Goal: Obtain resource: Download file/media

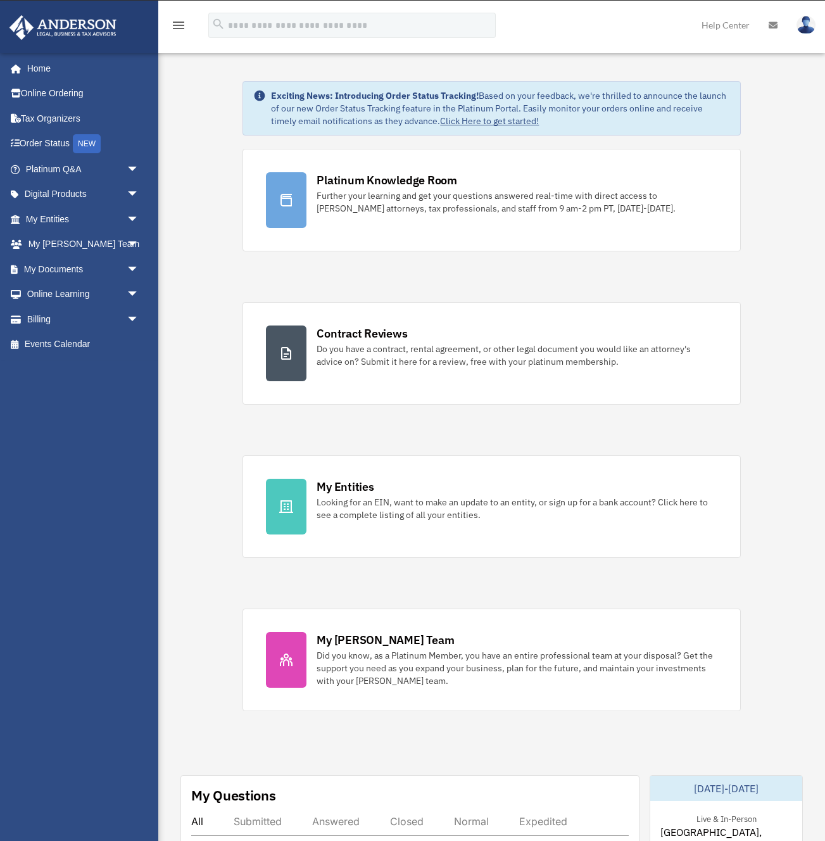
scroll to position [1046, 0]
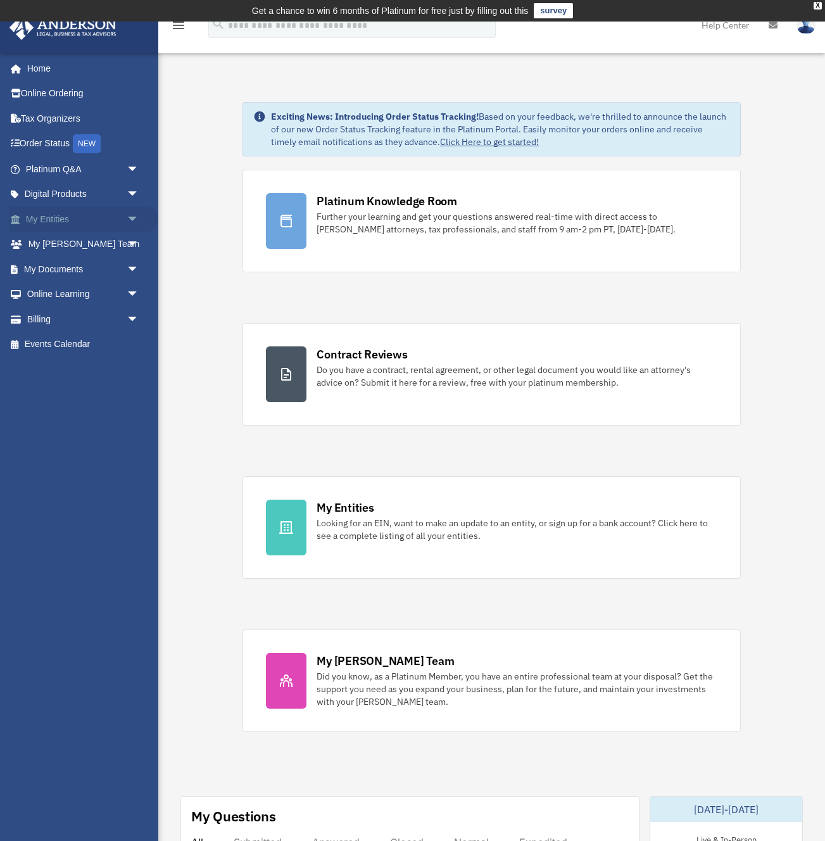
click at [130, 217] on span "arrow_drop_down" at bounding box center [139, 219] width 25 height 26
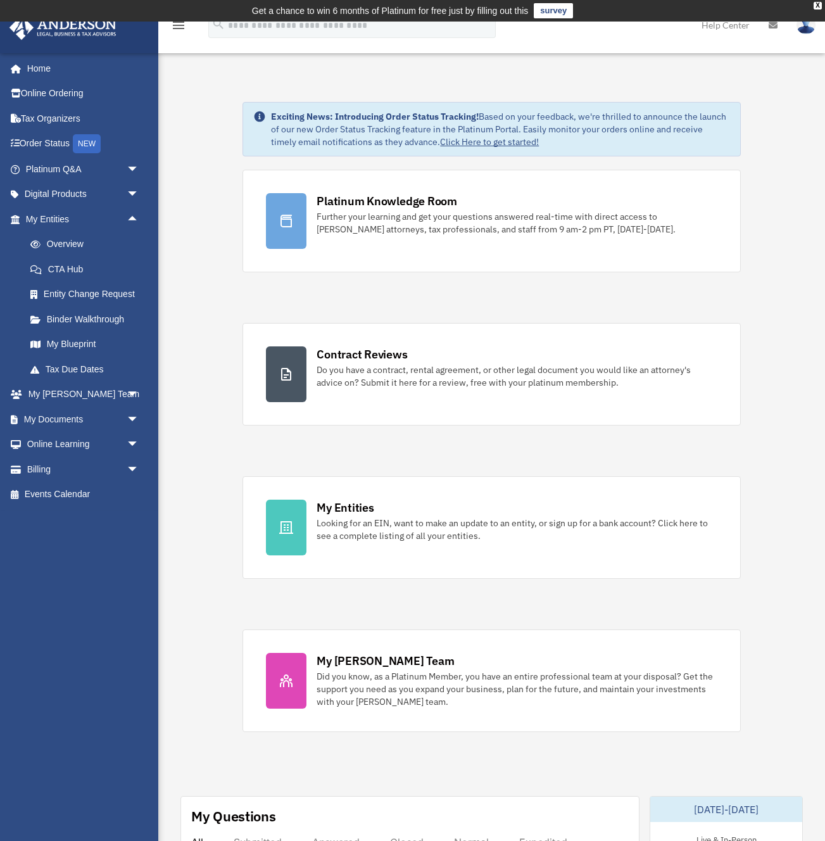
scroll to position [15, 0]
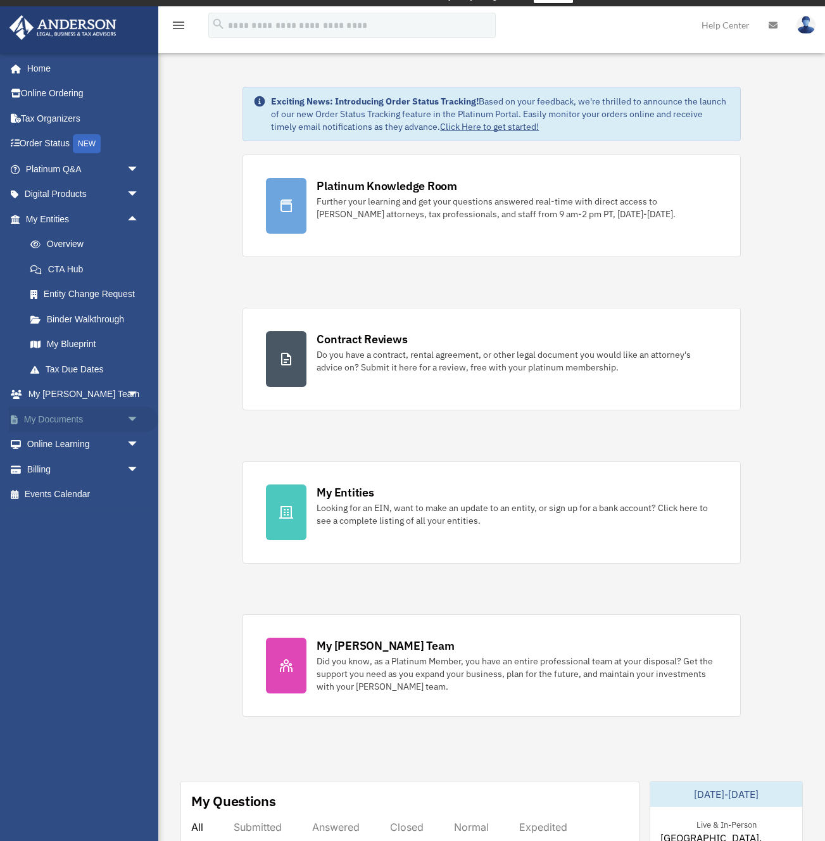
click at [128, 414] on span "arrow_drop_down" at bounding box center [139, 420] width 25 height 26
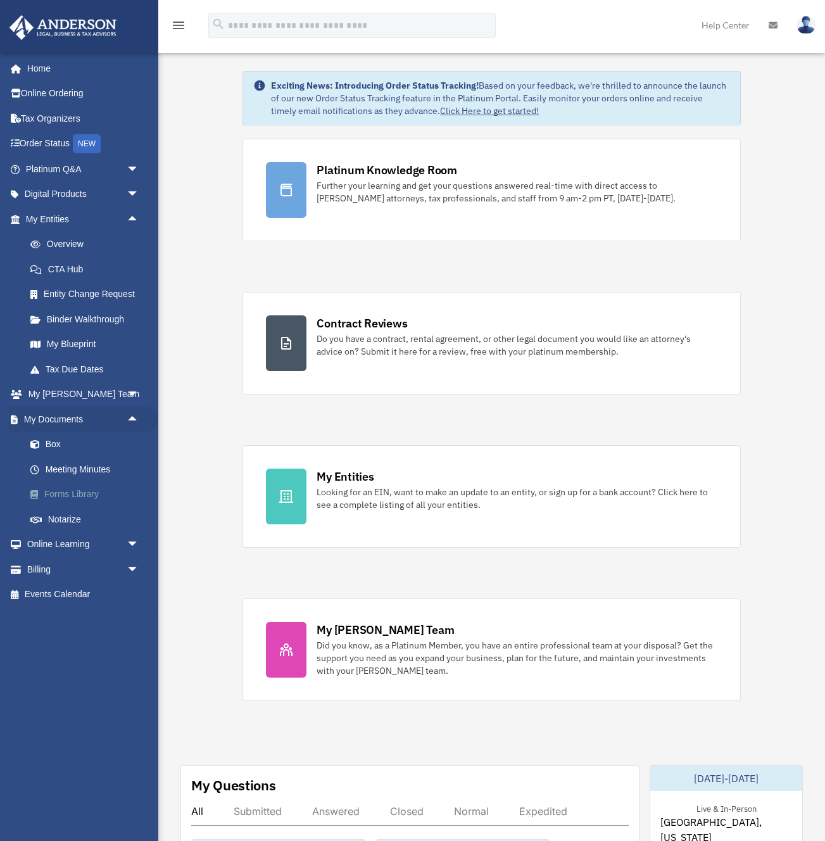
scroll to position [30, 0]
click at [73, 494] on link "Forms Library" at bounding box center [88, 494] width 141 height 25
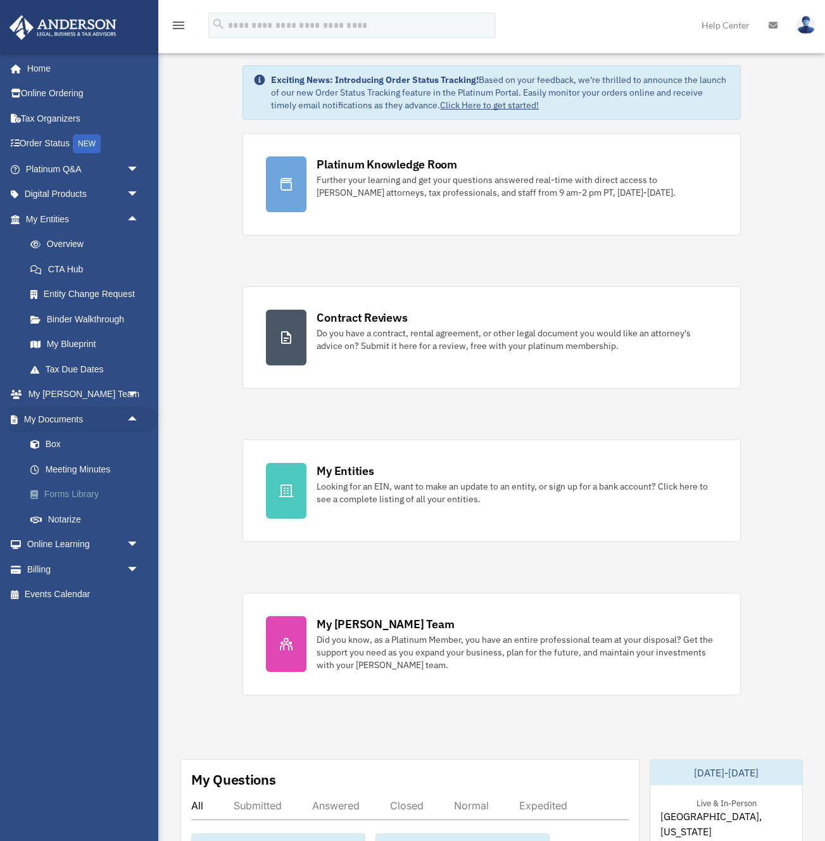
scroll to position [37, 0]
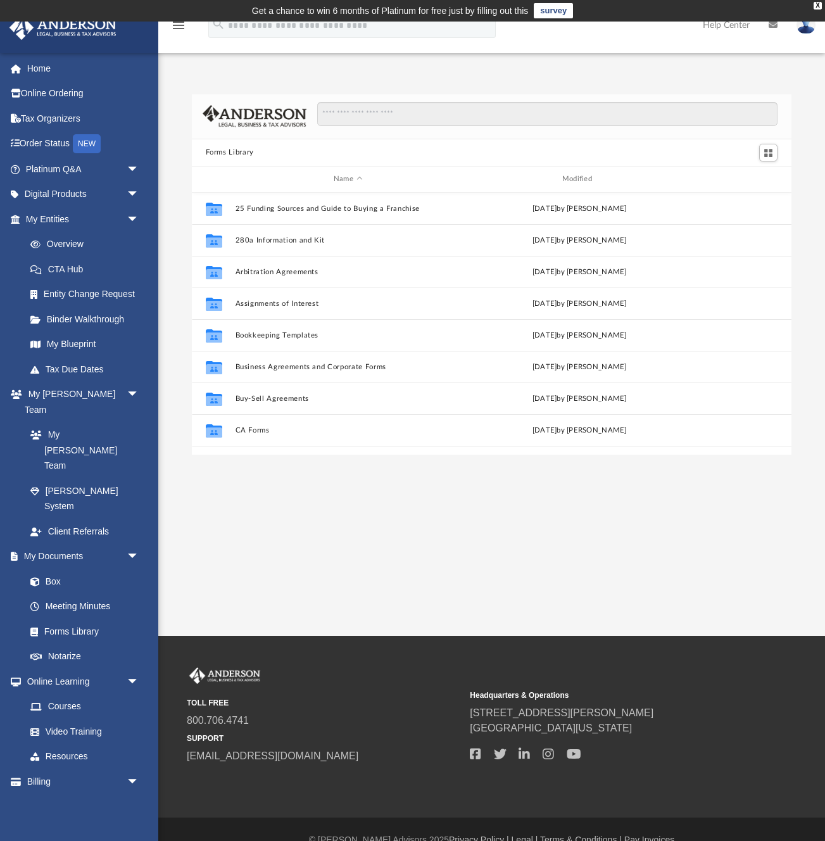
scroll to position [288, 600]
click at [418, 125] on input "Search files and folders" at bounding box center [547, 114] width 460 height 24
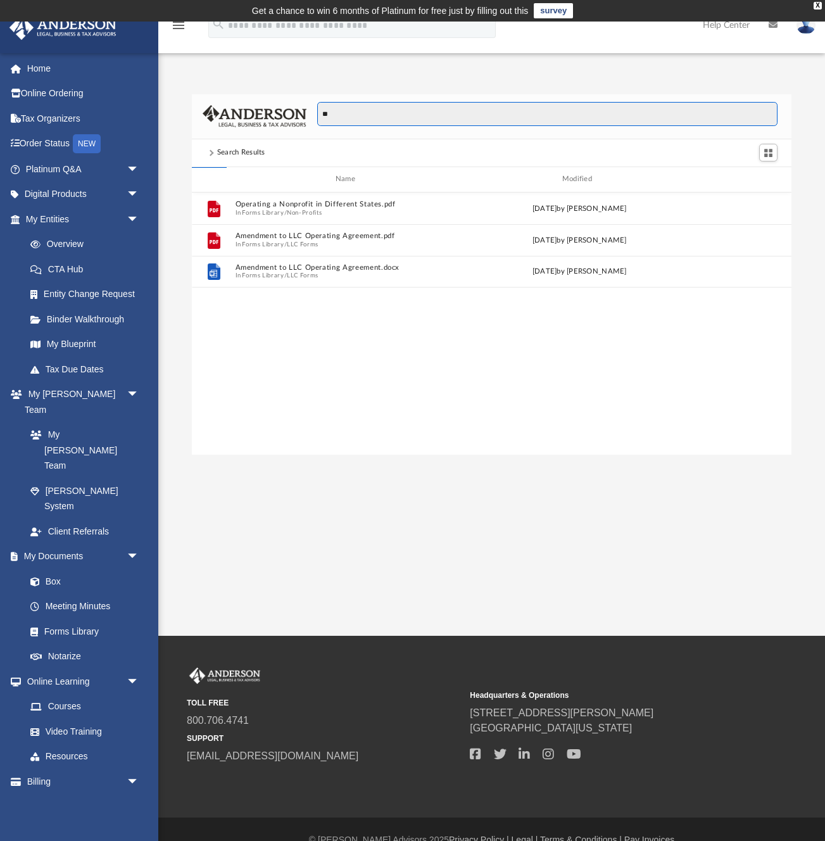
type input "*"
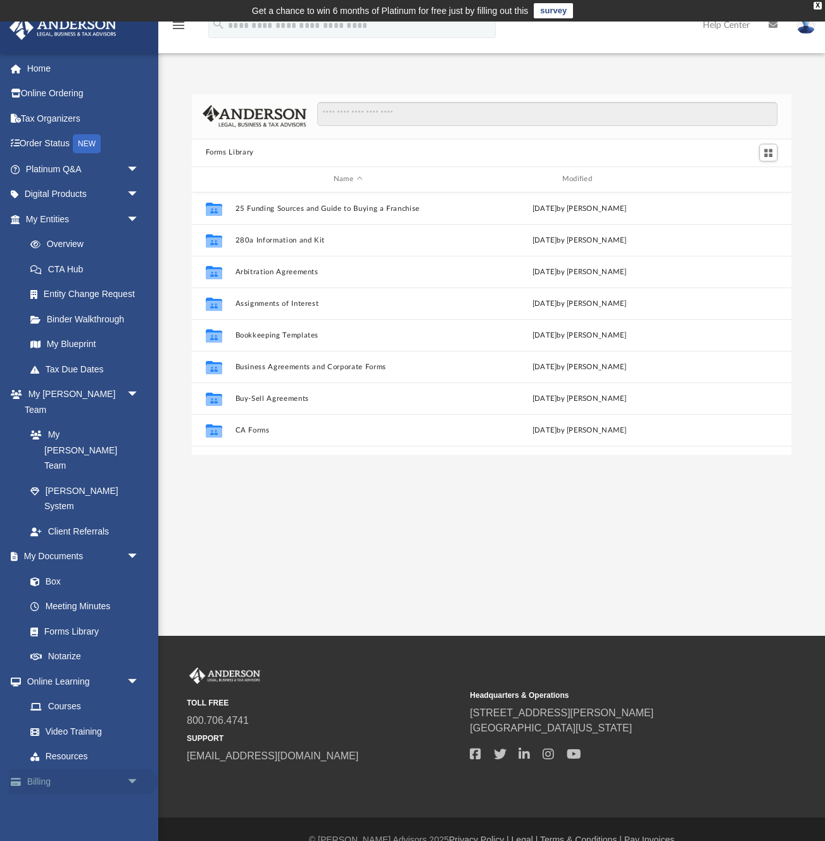
click at [135, 769] on span "arrow_drop_down" at bounding box center [139, 782] width 25 height 26
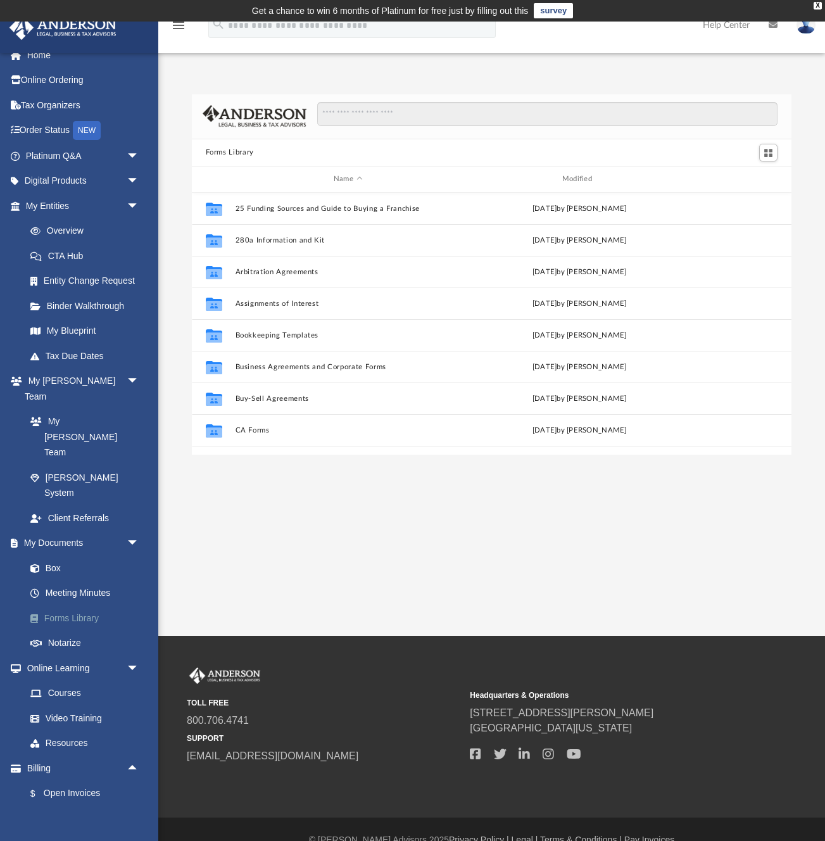
scroll to position [0, 0]
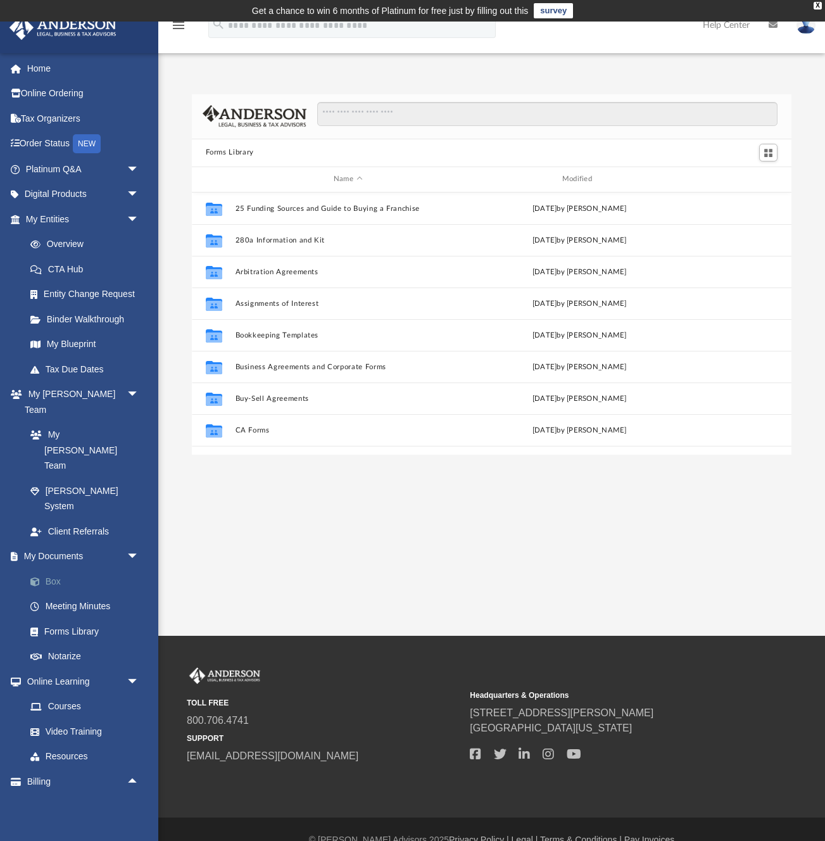
click at [56, 569] on link "Box" at bounding box center [88, 581] width 141 height 25
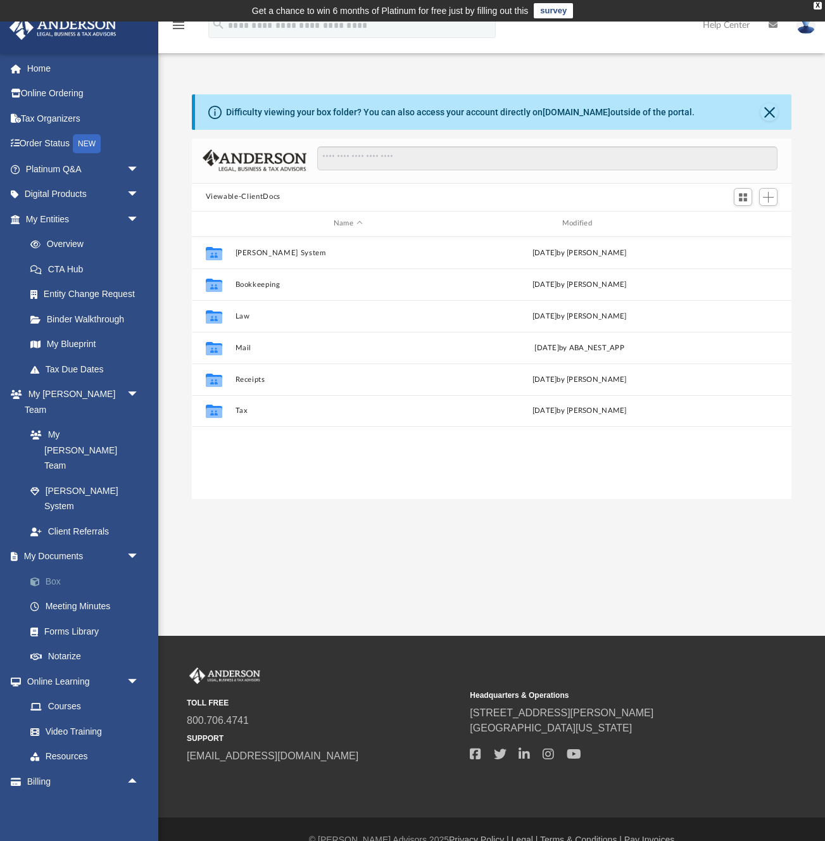
scroll to position [288, 600]
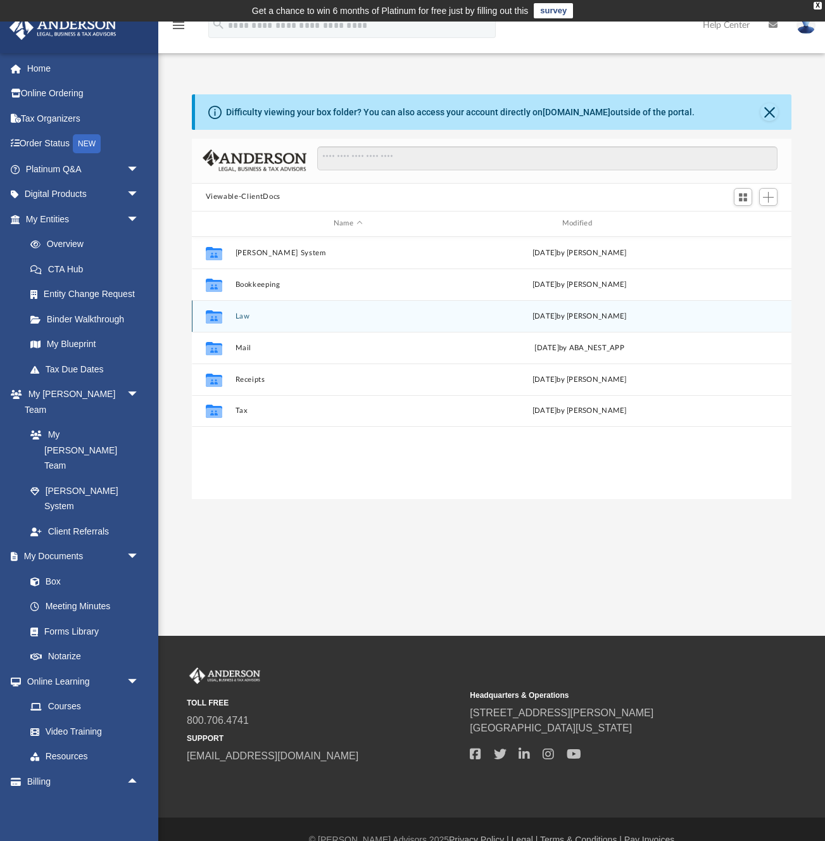
click at [239, 319] on button "Law" at bounding box center [348, 316] width 226 height 8
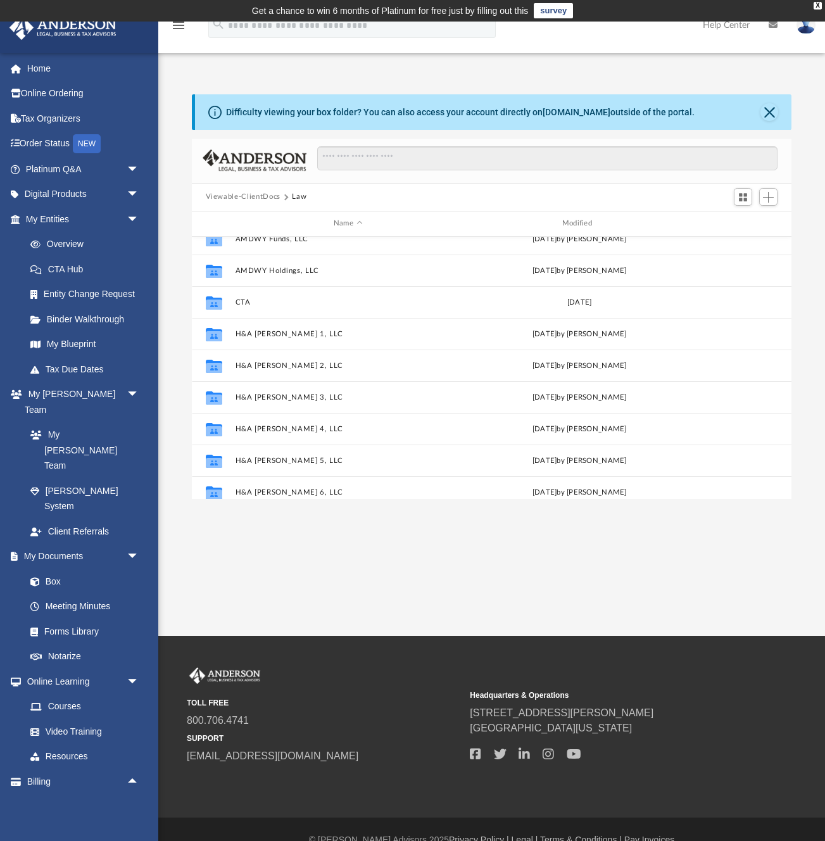
scroll to position [112, 0]
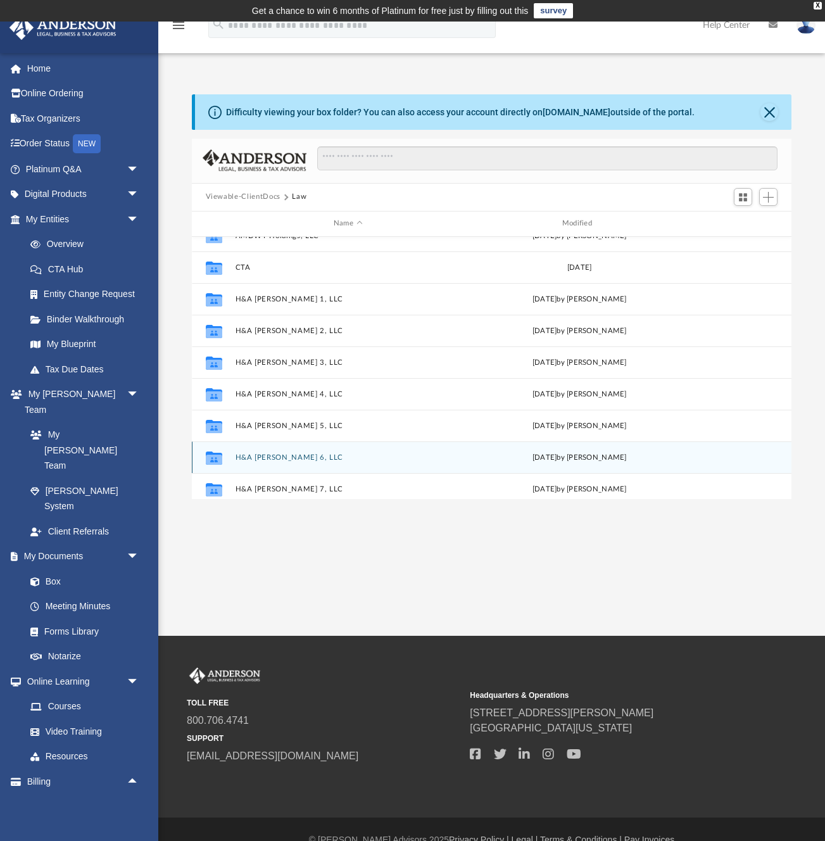
click at [254, 453] on button "H&A [PERSON_NAME] 6, LLC" at bounding box center [348, 457] width 226 height 8
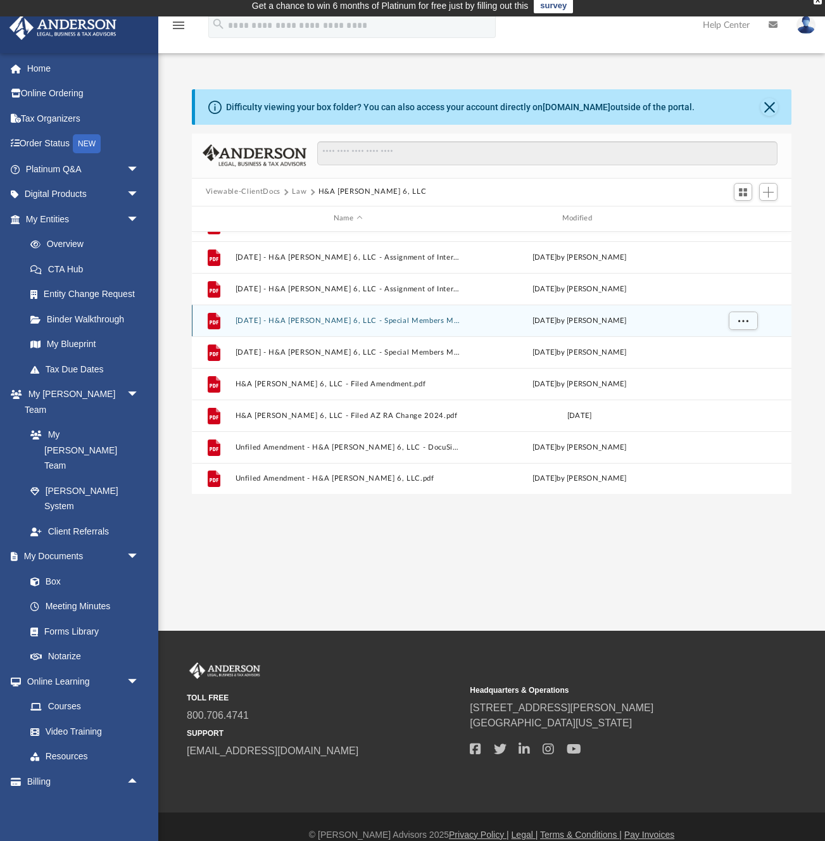
scroll to position [0, 0]
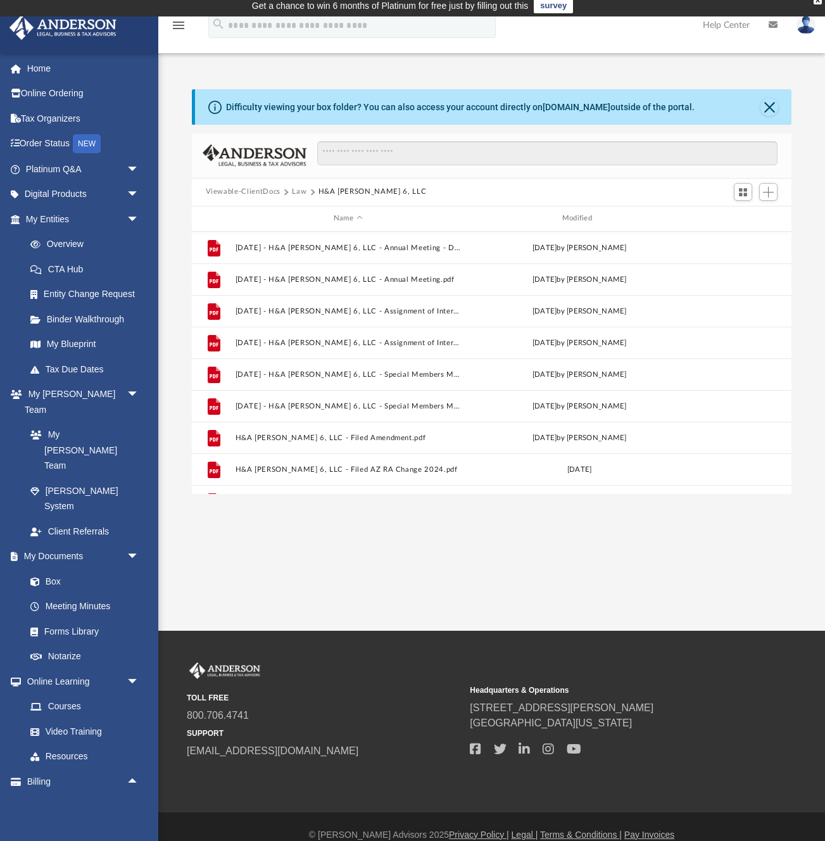
click at [299, 190] on button "Law" at bounding box center [299, 191] width 15 height 11
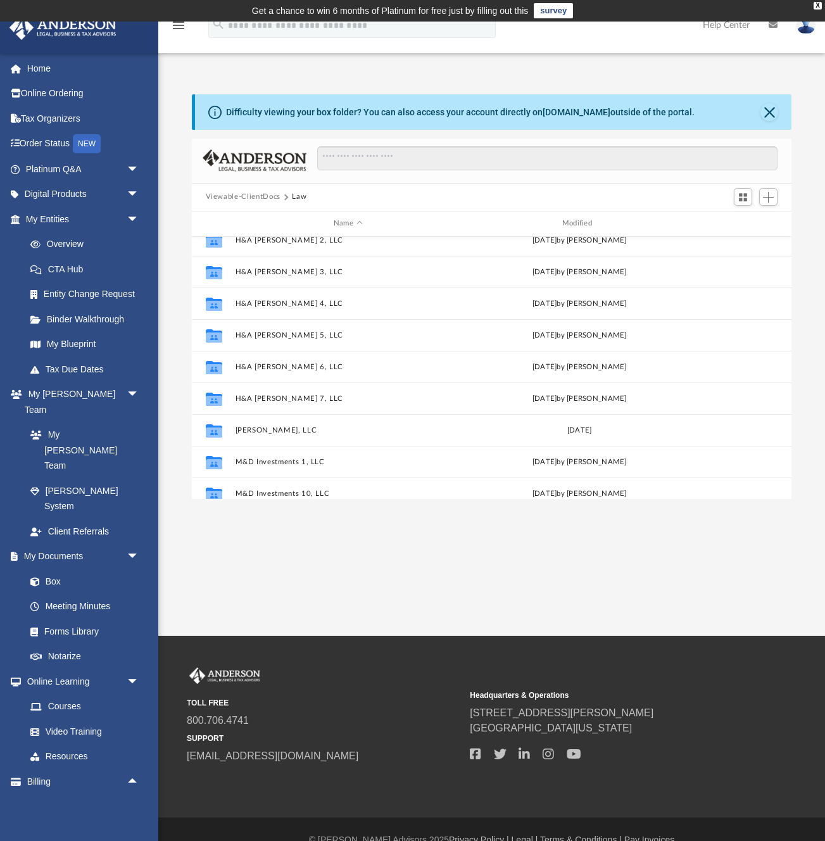
scroll to position [316, 0]
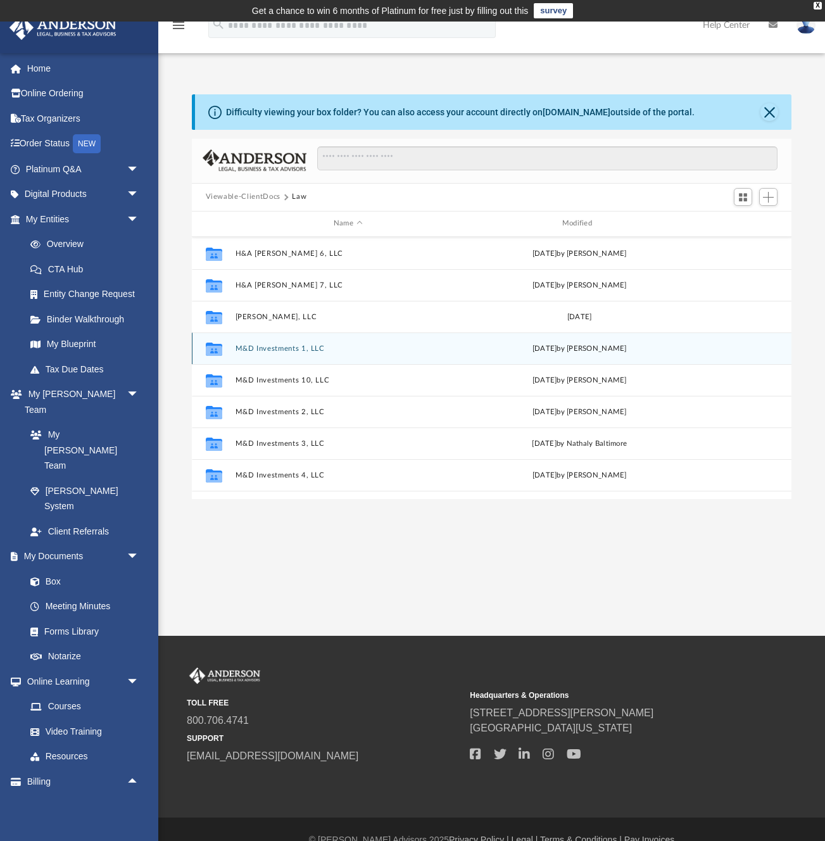
click at [279, 354] on div "Collaborated Folder M&D Investments 1, LLC [DATE] by [PERSON_NAME]" at bounding box center [492, 349] width 600 height 32
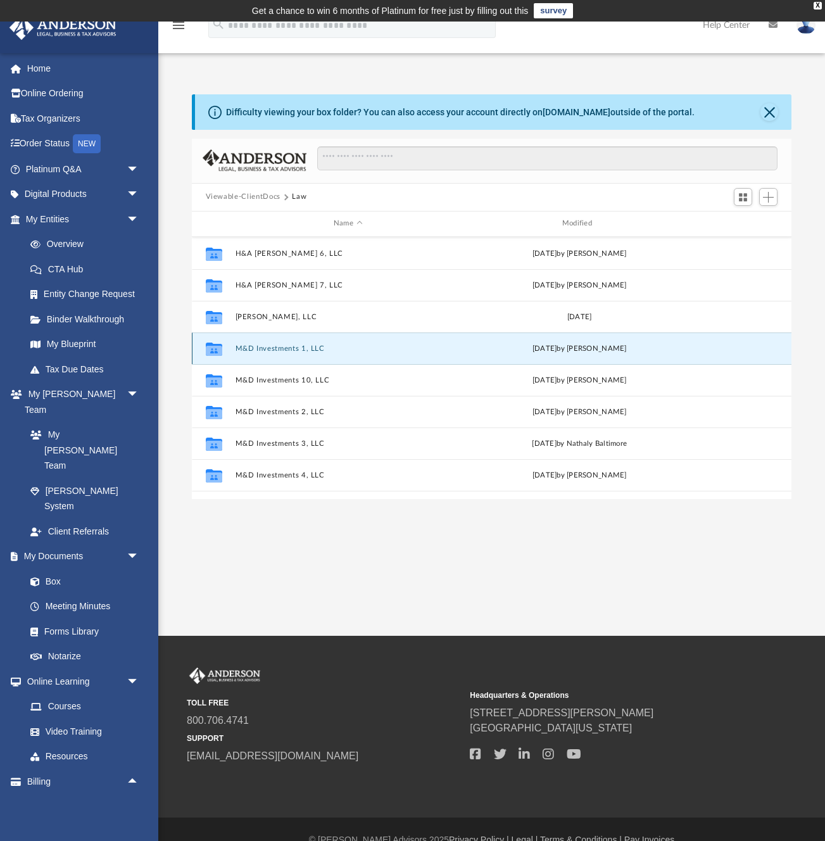
click at [279, 351] on button "M&D Investments 1, LLC" at bounding box center [348, 349] width 226 height 8
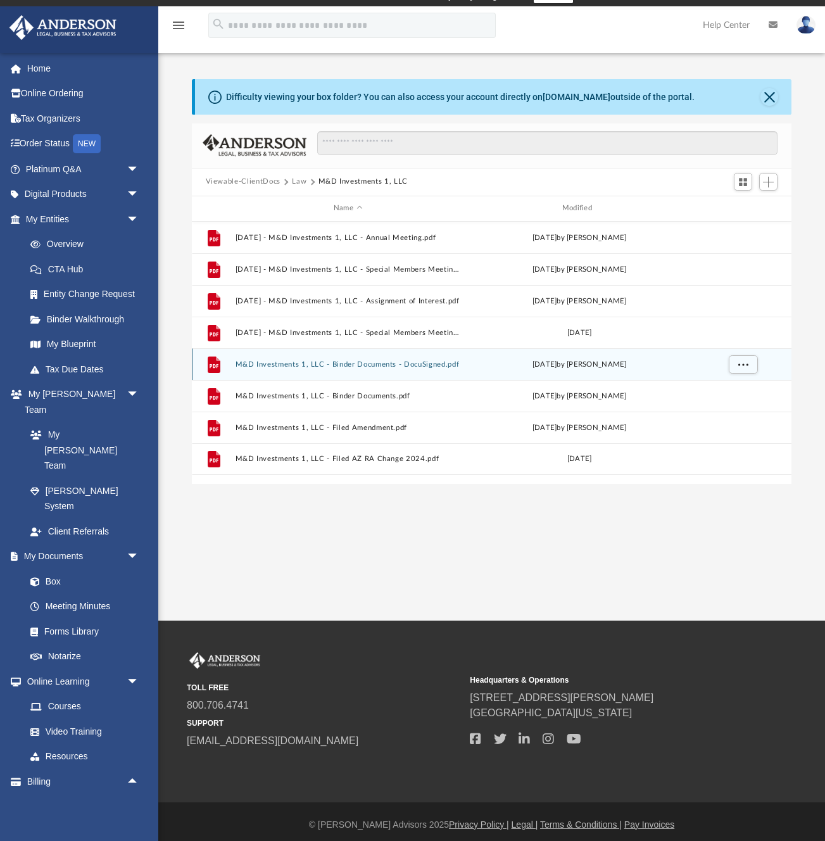
scroll to position [21, 0]
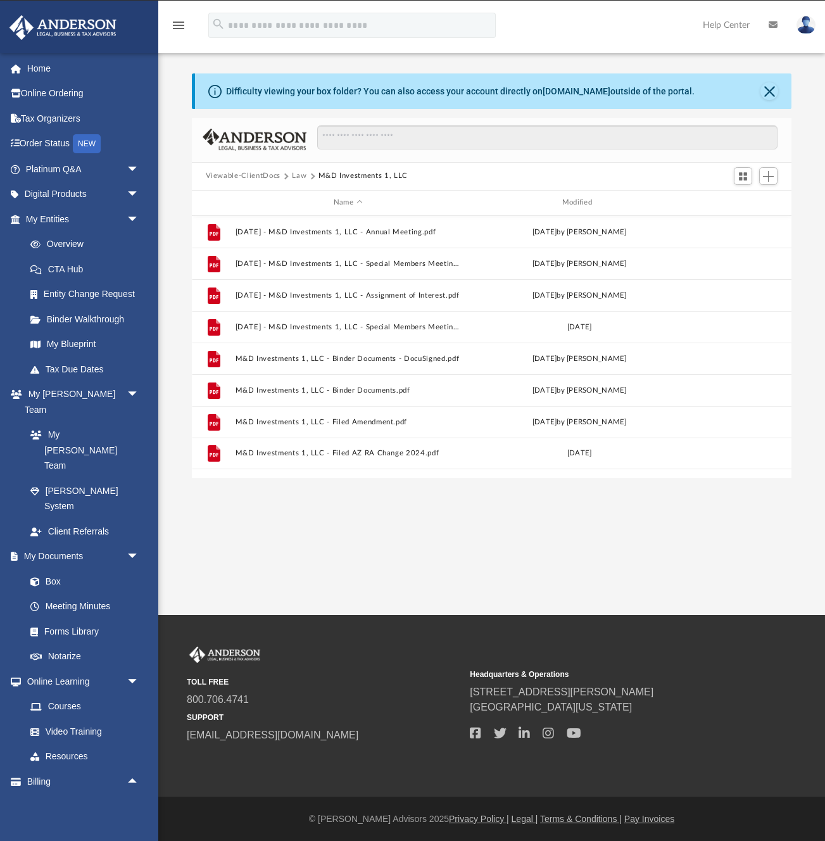
click at [300, 173] on button "Law" at bounding box center [299, 175] width 15 height 11
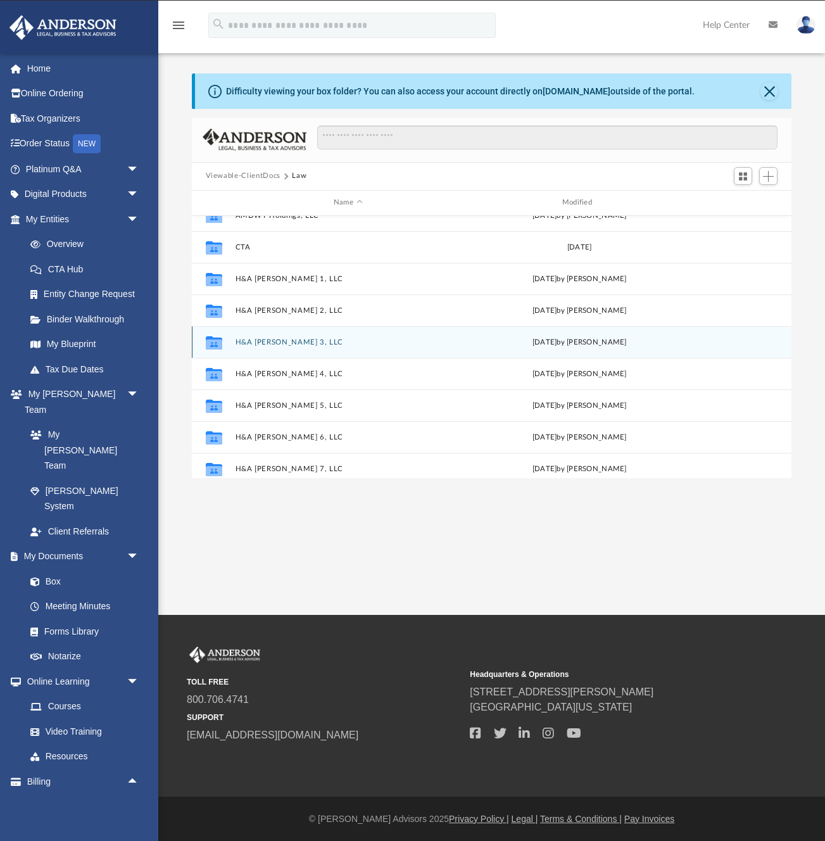
scroll to position [125, 0]
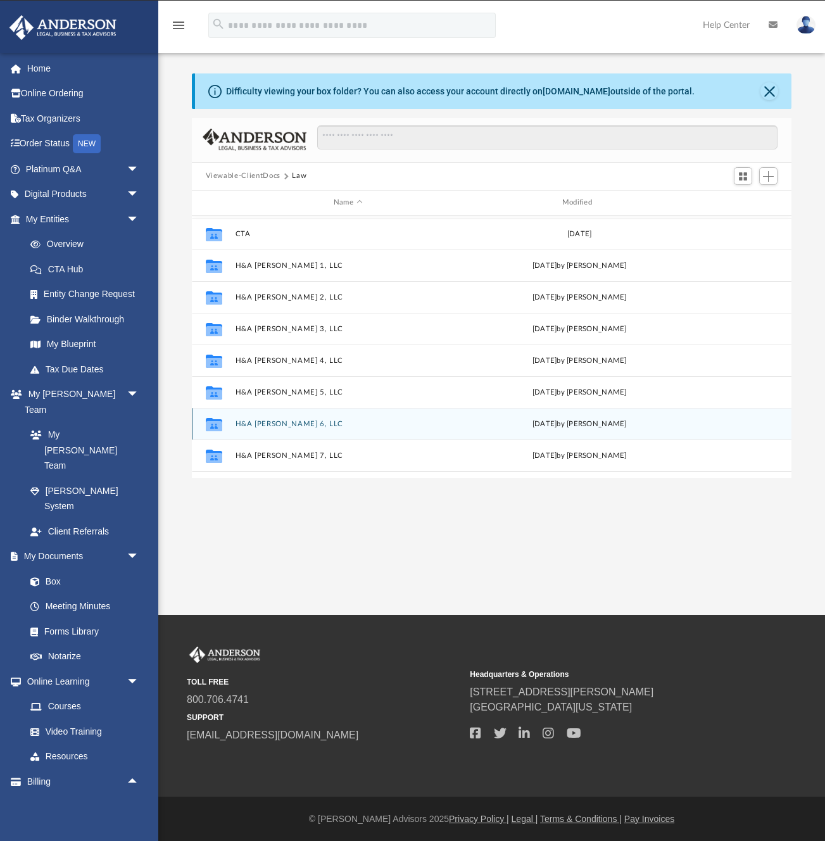
click at [260, 425] on button "H&A [PERSON_NAME] 6, LLC" at bounding box center [348, 424] width 226 height 8
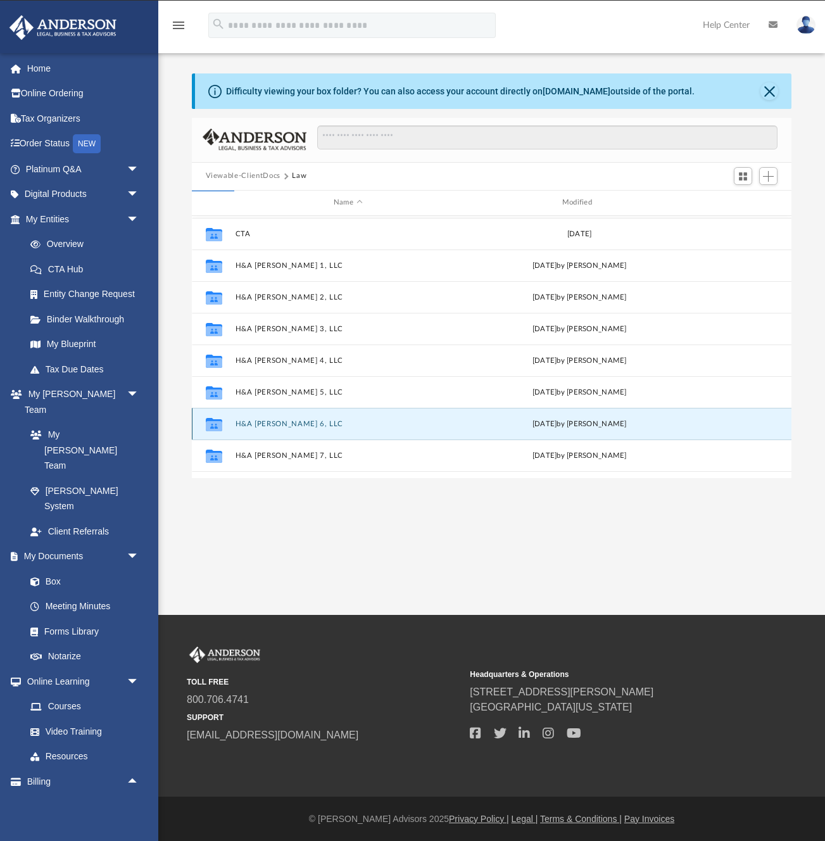
click at [269, 425] on button "H&A [PERSON_NAME] 6, LLC" at bounding box center [348, 424] width 226 height 8
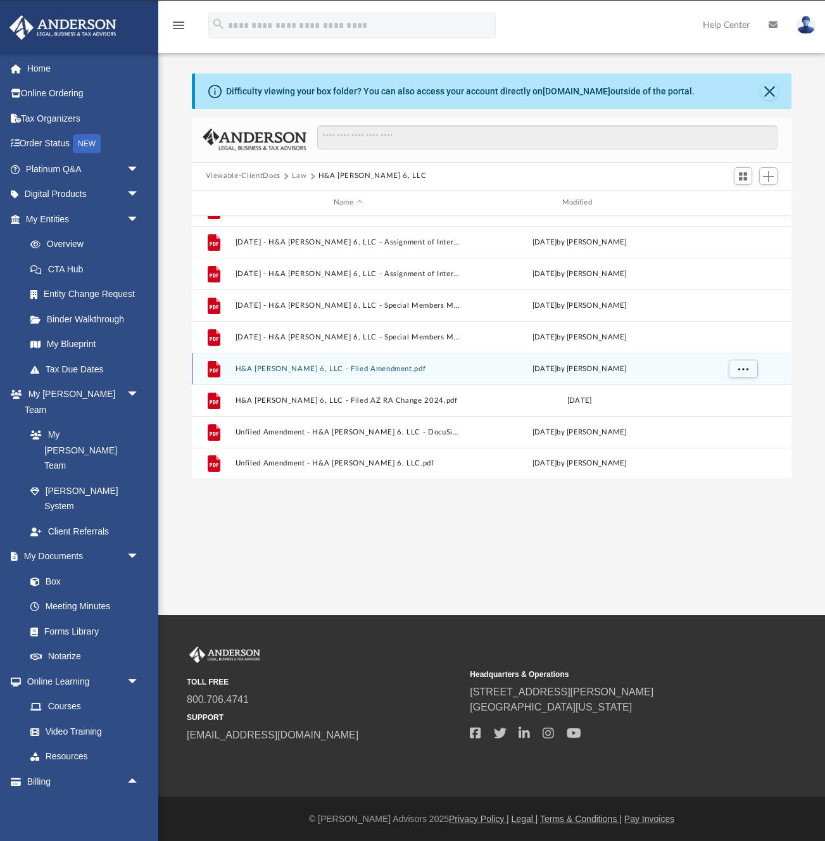
scroll to position [54, 0]
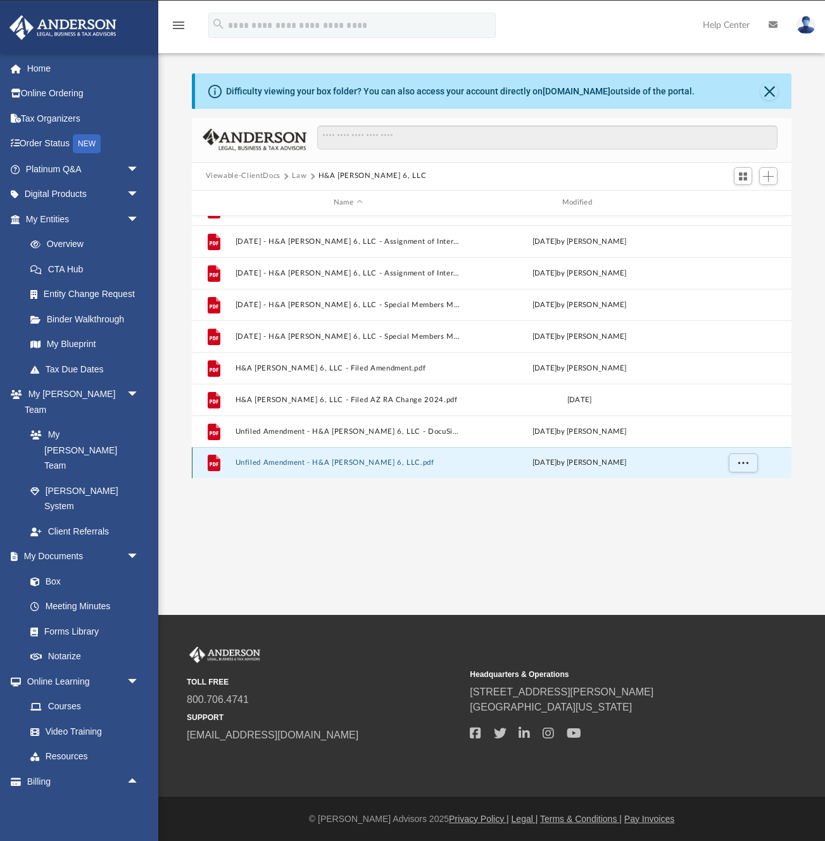
click at [268, 464] on button "Unfiled Amendment - H&A [PERSON_NAME] 6, LLC.pdf" at bounding box center [348, 463] width 226 height 8
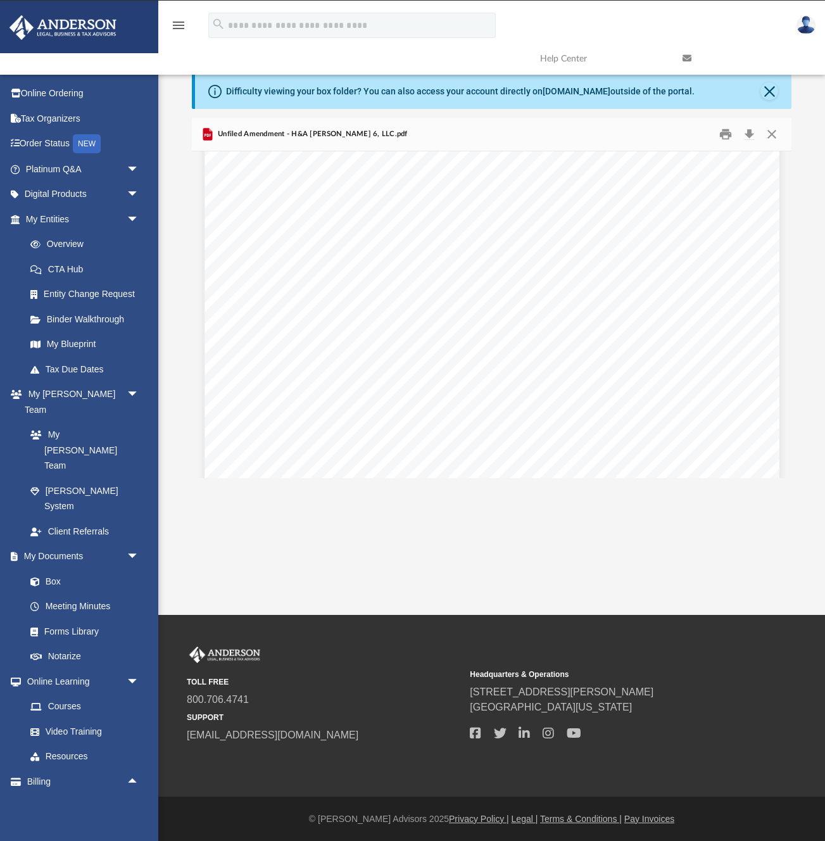
scroll to position [436, 0]
click at [774, 85] on button "Close" at bounding box center [770, 91] width 18 height 18
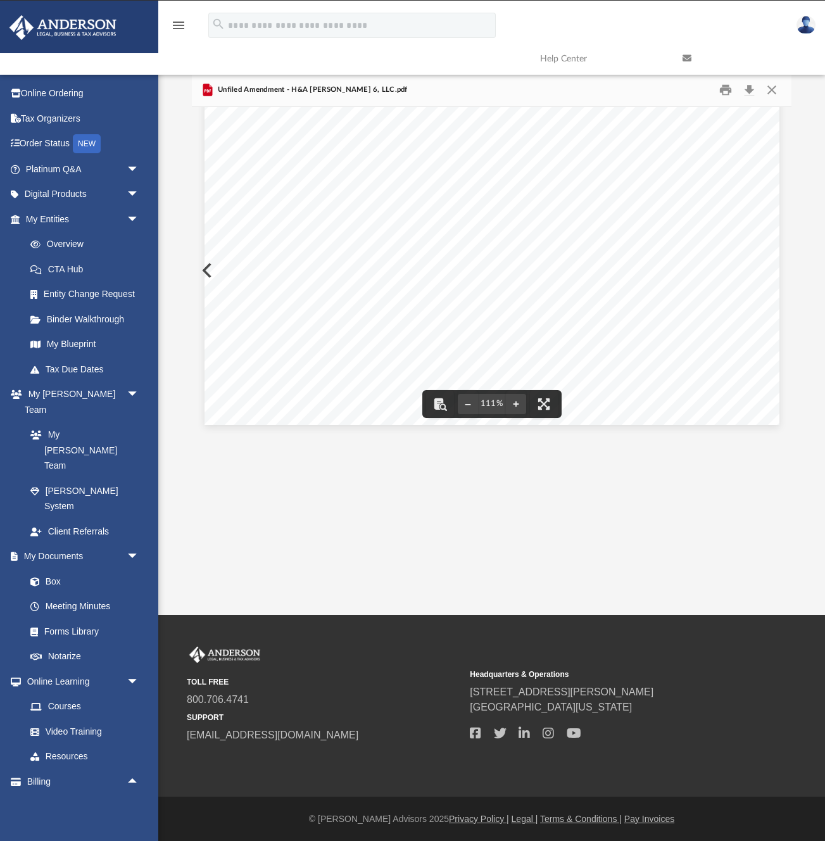
click at [205, 269] on div "H&A [PERSON_NAME] 6, LLC SOS ID: L18701967 • Removing Member : [PERSON_NAME] • …" at bounding box center [492, 53] width 575 height 744
click at [206, 269] on div "H&A [PERSON_NAME] 6, LLC SOS ID: L18701967 • Removing Member : [PERSON_NAME] • …" at bounding box center [492, 53] width 575 height 744
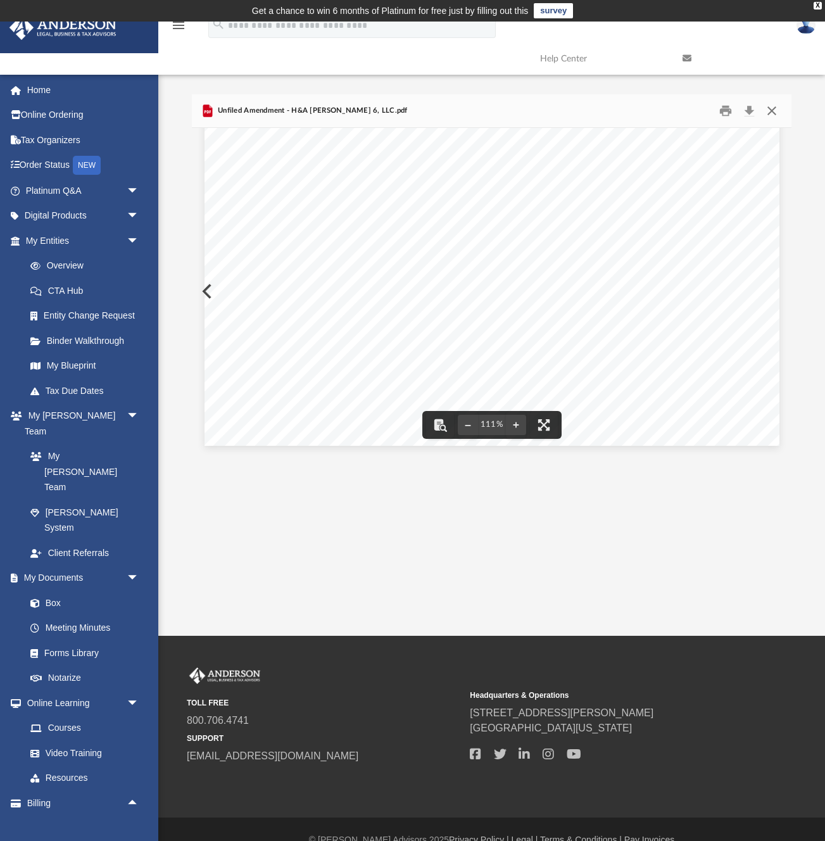
click at [771, 108] on button "Close" at bounding box center [772, 111] width 23 height 20
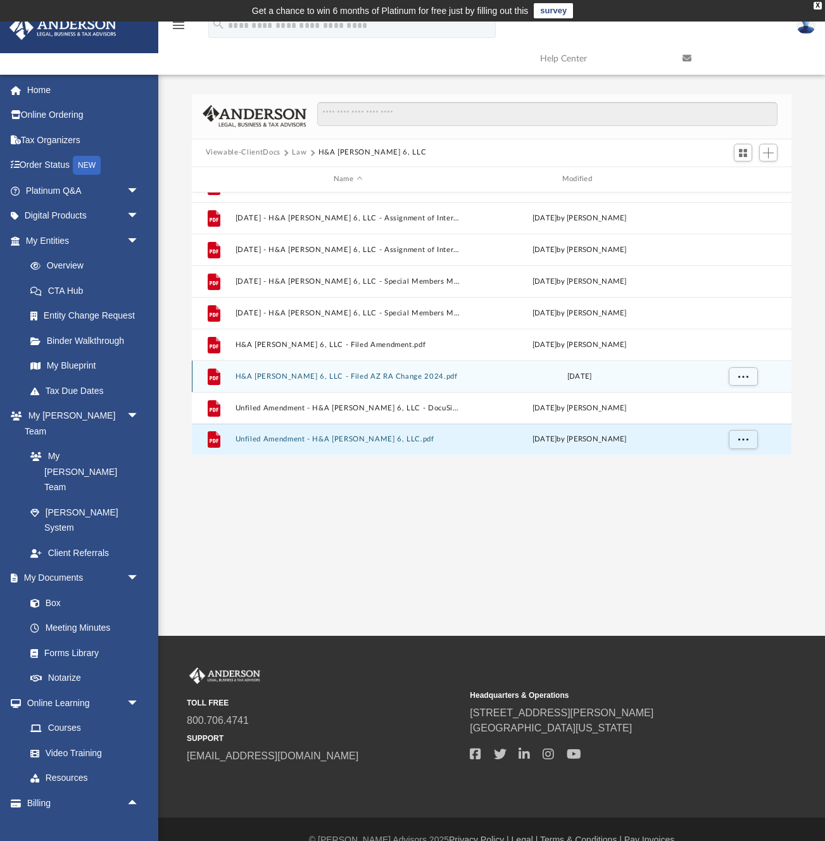
scroll to position [21, 0]
